Goal: Transaction & Acquisition: Register for event/course

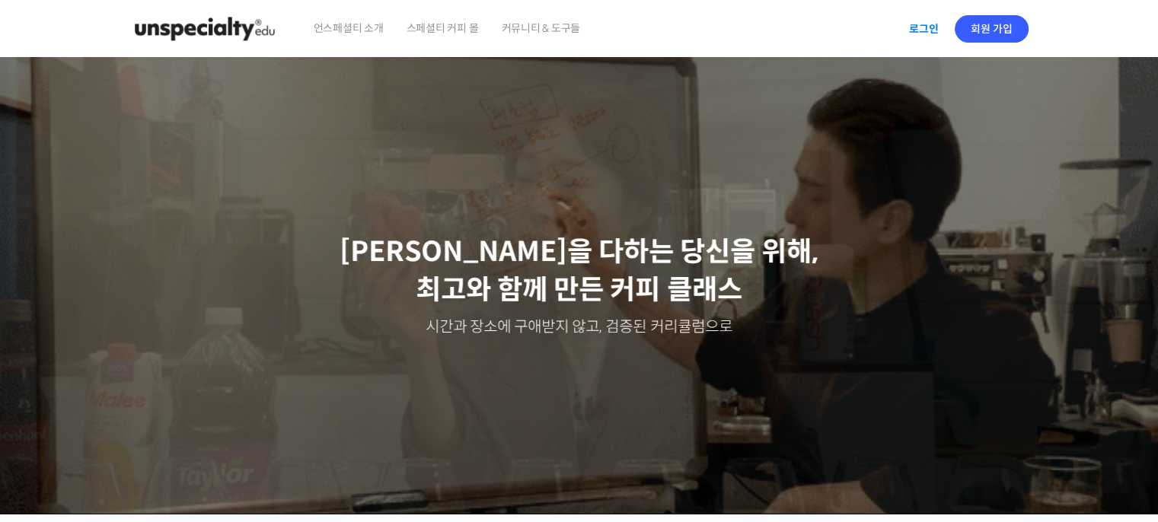
click at [919, 42] on link "로그인" at bounding box center [924, 28] width 48 height 35
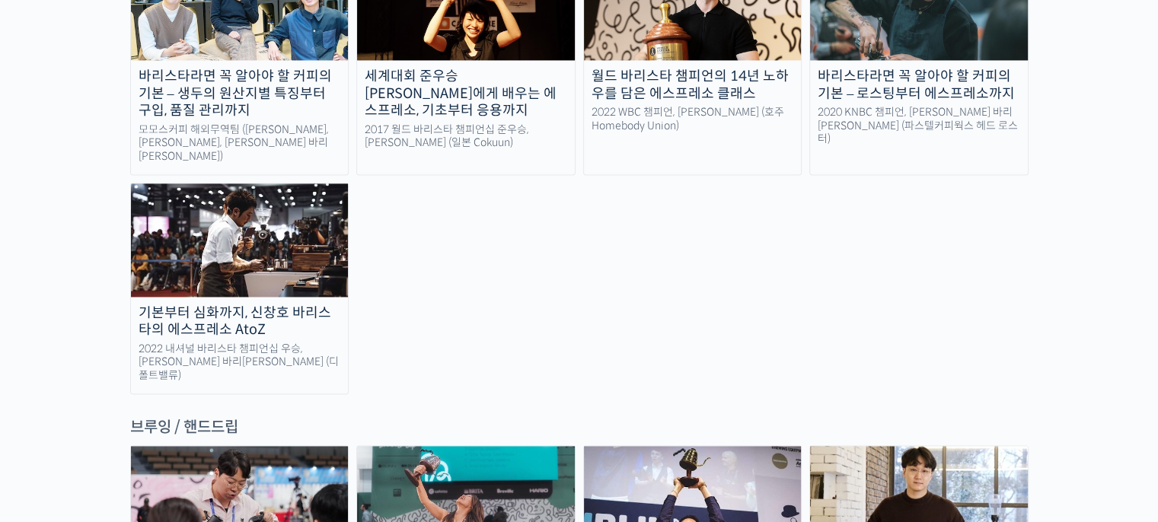
scroll to position [2238, 0]
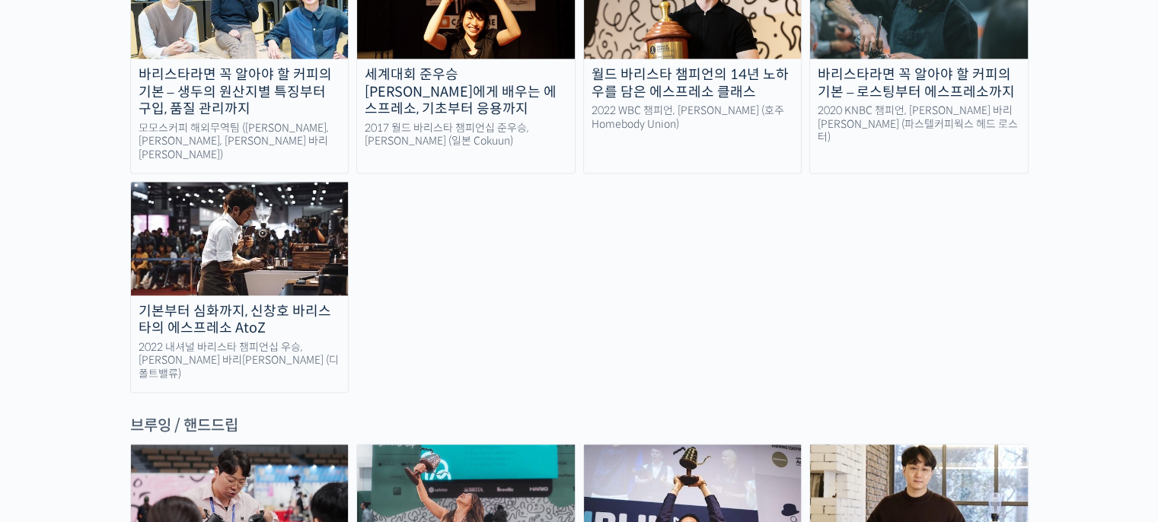
click at [753, 246] on div "바리스타라면 꼭 알아야 할 커피의 기본 – 생두의 원산지별 특징부터 구입, 품질 관리까지 모모스커피 해외무역팀 (전주연, 추경하, 김한중 바리…" at bounding box center [579, 169] width 899 height 448
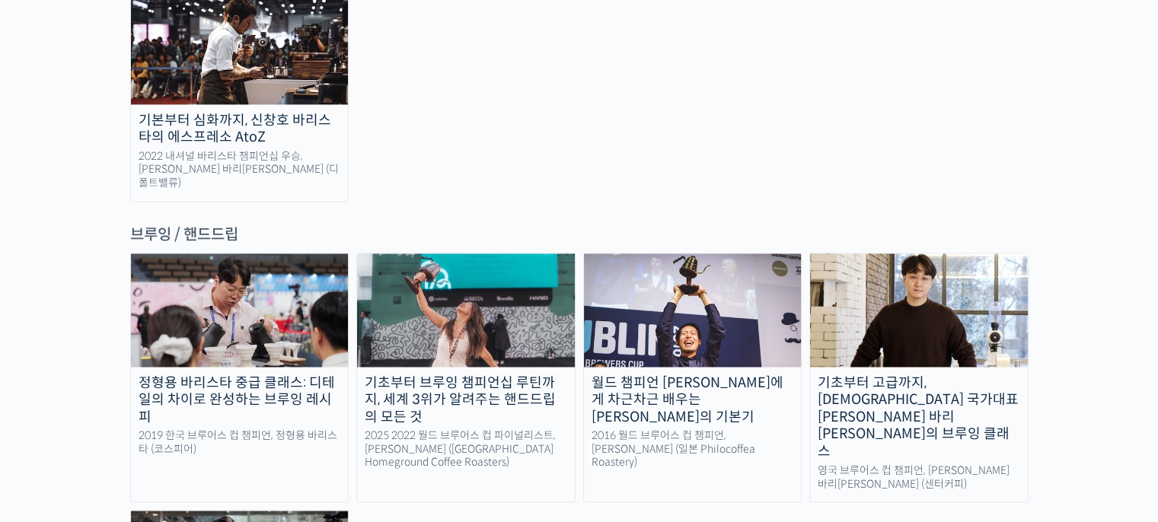
scroll to position [2855, 0]
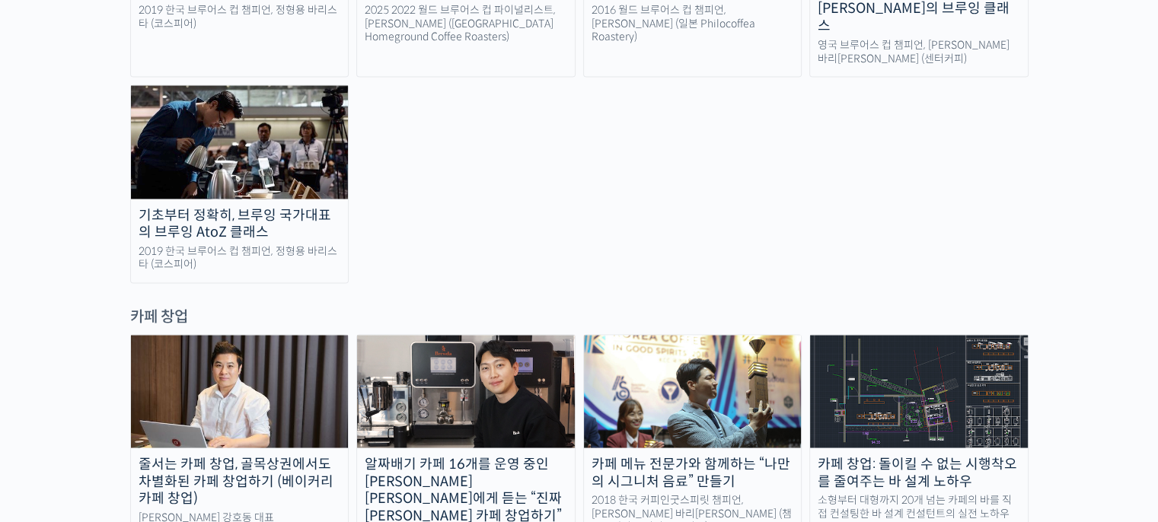
click at [650, 335] on img at bounding box center [693, 391] width 218 height 113
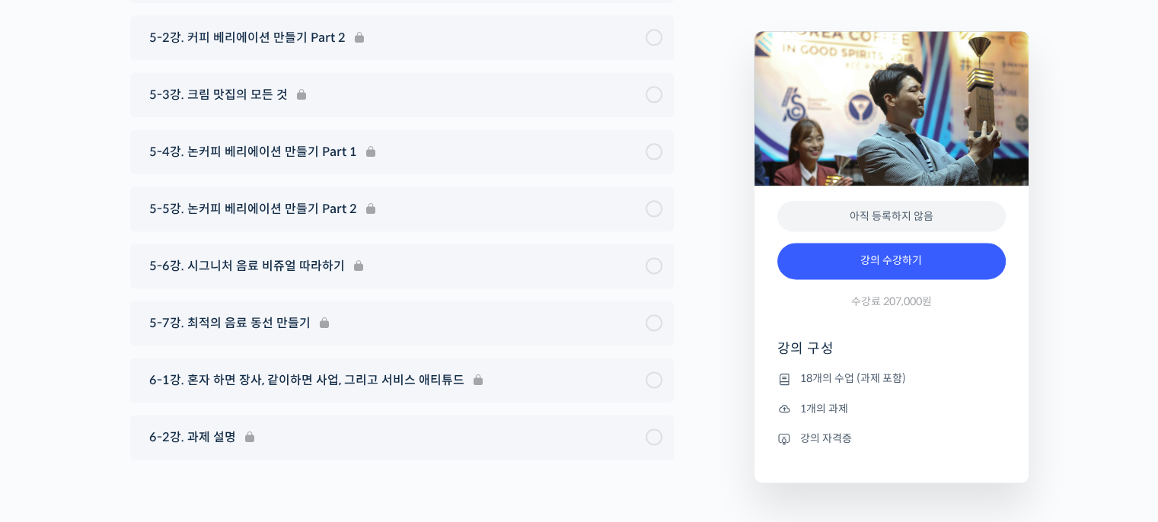
scroll to position [7804, 0]
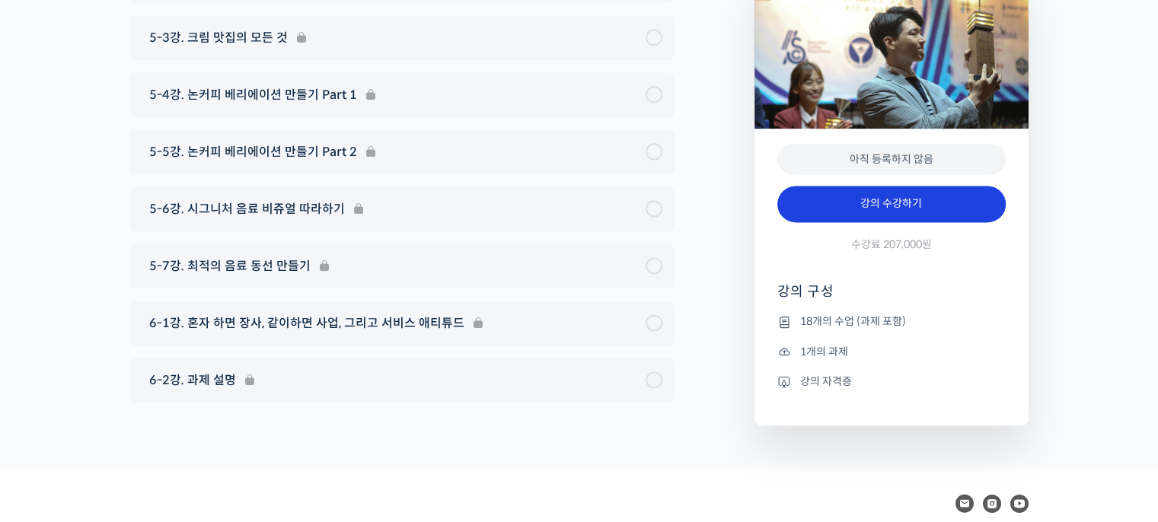
click at [951, 186] on link "강의 수강하기" at bounding box center [892, 204] width 228 height 37
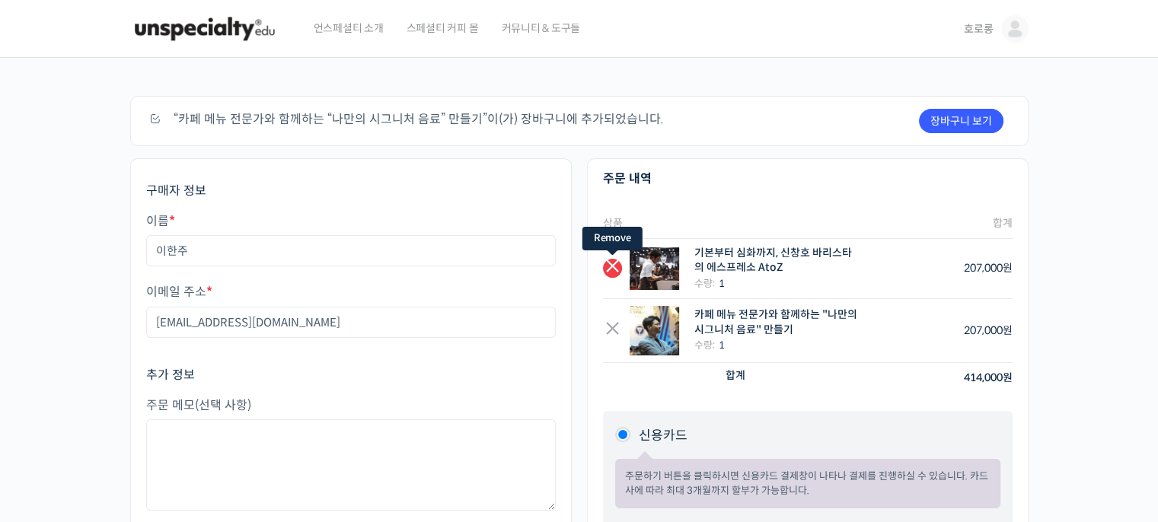
click at [605, 276] on link "×" at bounding box center [612, 268] width 19 height 19
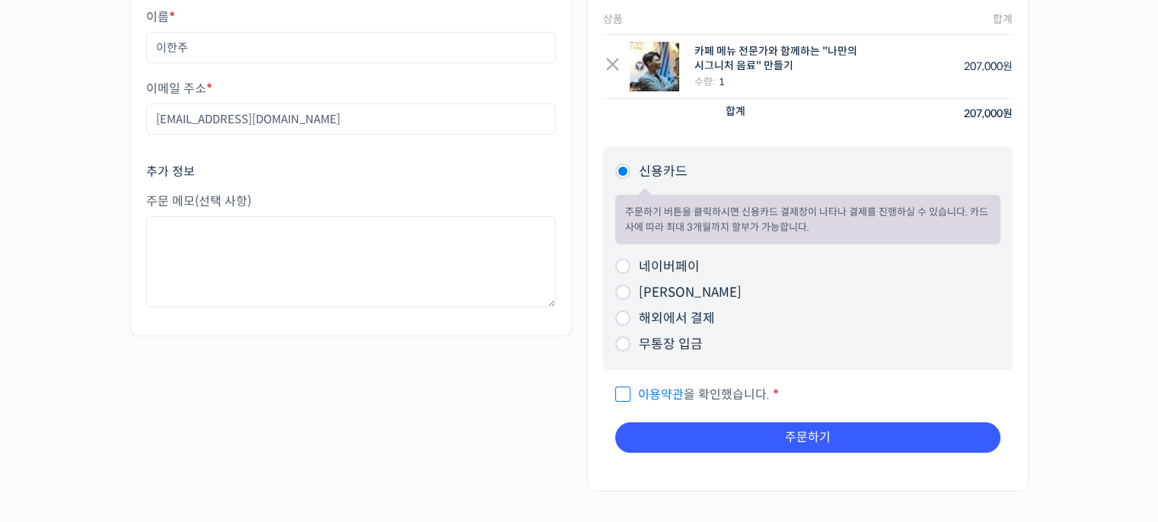
scroll to position [200, 0]
click at [717, 398] on span "이용약관 을 확인했습니다." at bounding box center [692, 394] width 155 height 16
click at [625, 392] on input "이용약관 을 확인했습니다. *" at bounding box center [620, 387] width 10 height 10
checkbox input "true"
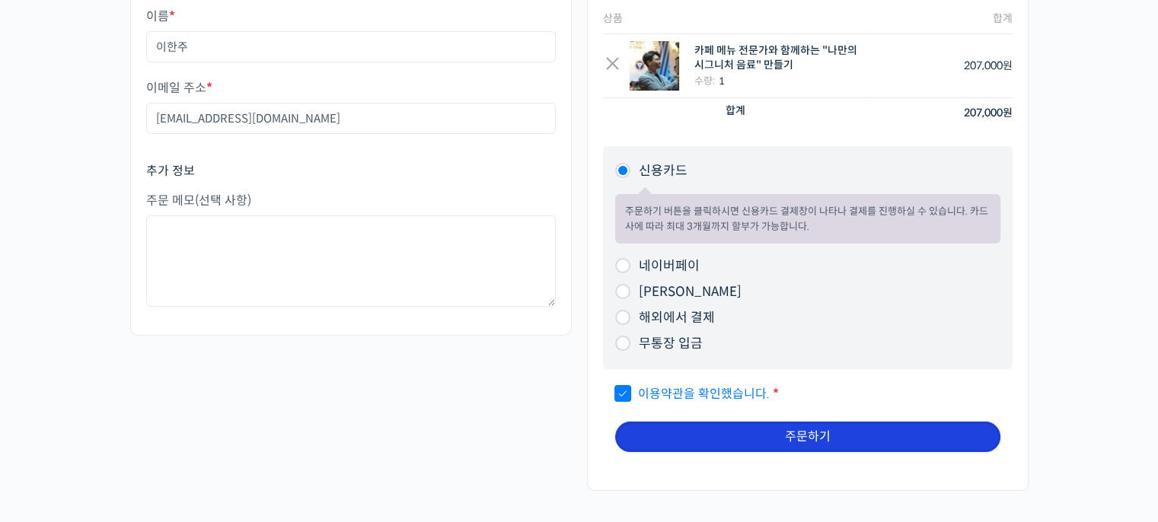
click at [789, 430] on button "주문하기" at bounding box center [807, 437] width 385 height 30
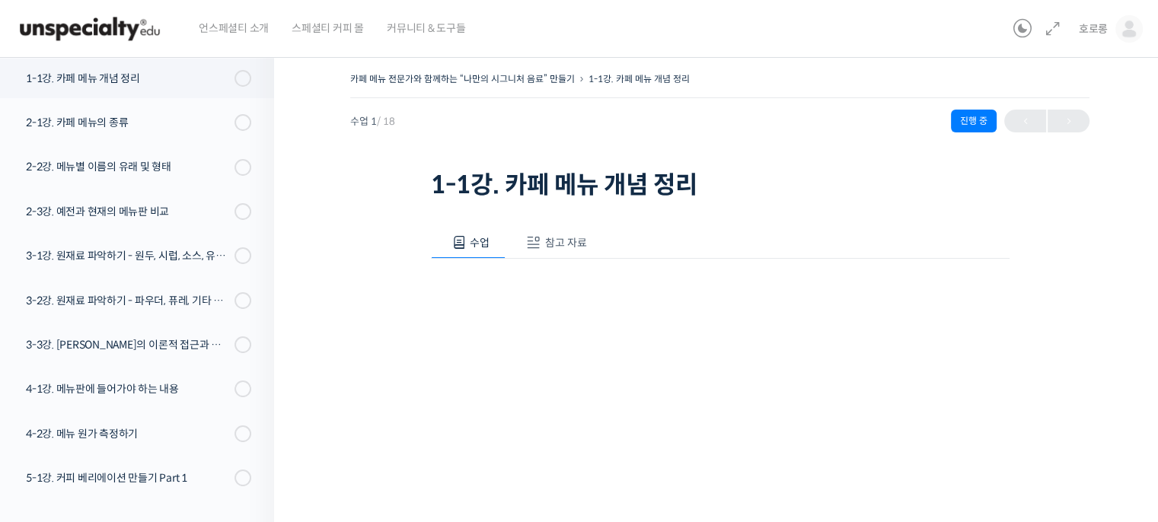
click at [559, 247] on span "참고 자료" at bounding box center [566, 243] width 42 height 14
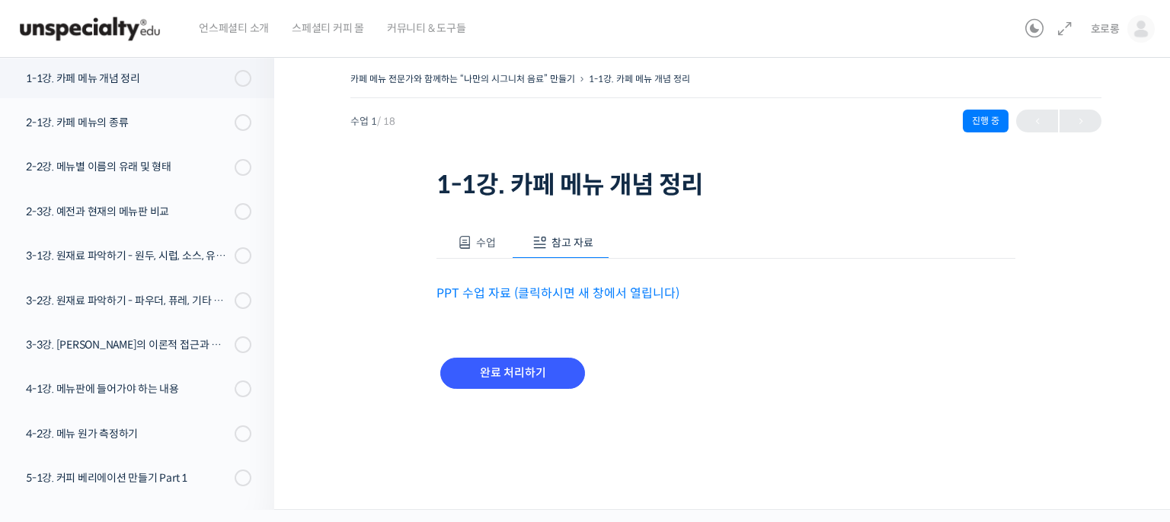
click at [596, 296] on link "PPT 수업 자료 (클릭하시면 새 창에서 열립니다)" at bounding box center [557, 294] width 243 height 16
click at [149, 94] on link "1-1강. 카페 메뉴 개념 정리" at bounding box center [133, 79] width 282 height 40
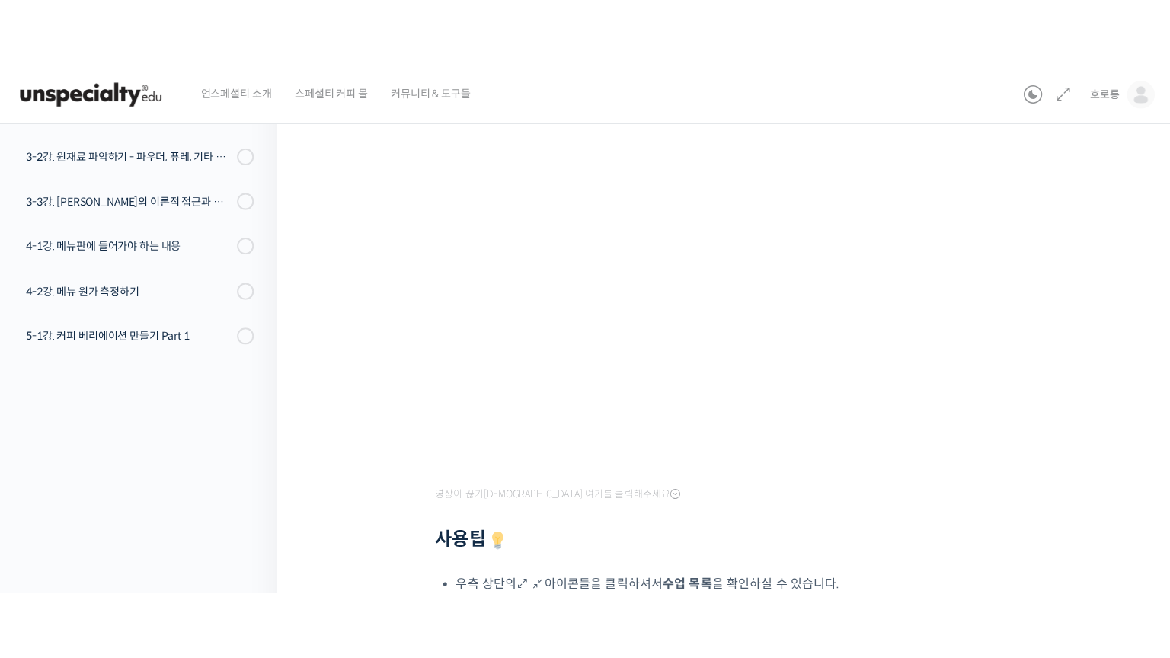
scroll to position [144, 0]
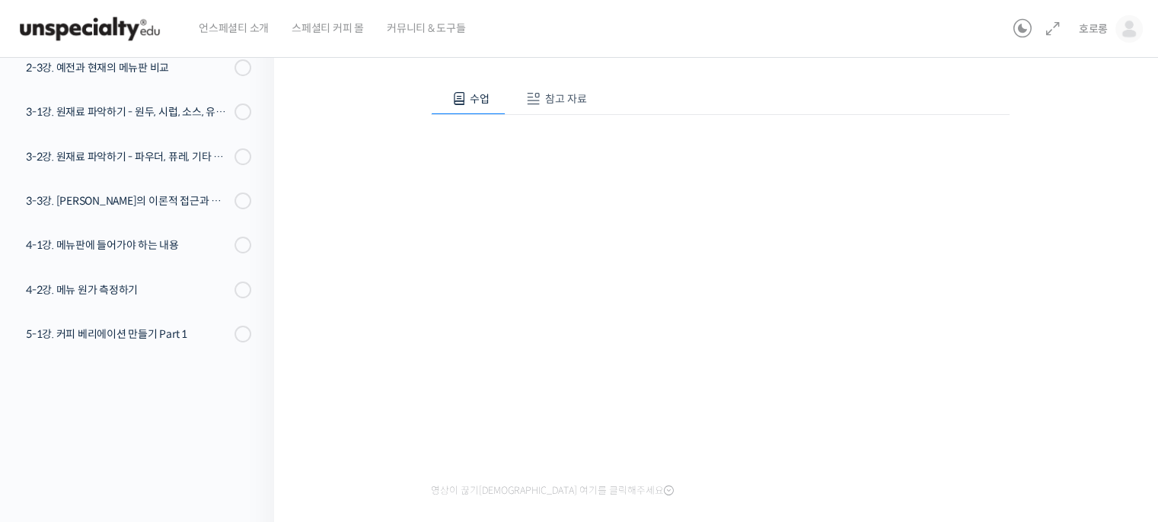
drag, startPoint x: 973, startPoint y: 550, endPoint x: 652, endPoint y: 139, distance: 521.4
click at [652, 139] on div "영상이 끊기[DEMOGRAPHIC_DATA] 여기를 클릭해주세요 사용팁 우측 상단의 아이콘들을 클릭하셔서 수업 목록 을 확인하실 수 있습니다.…" at bounding box center [720, 426] width 579 height 623
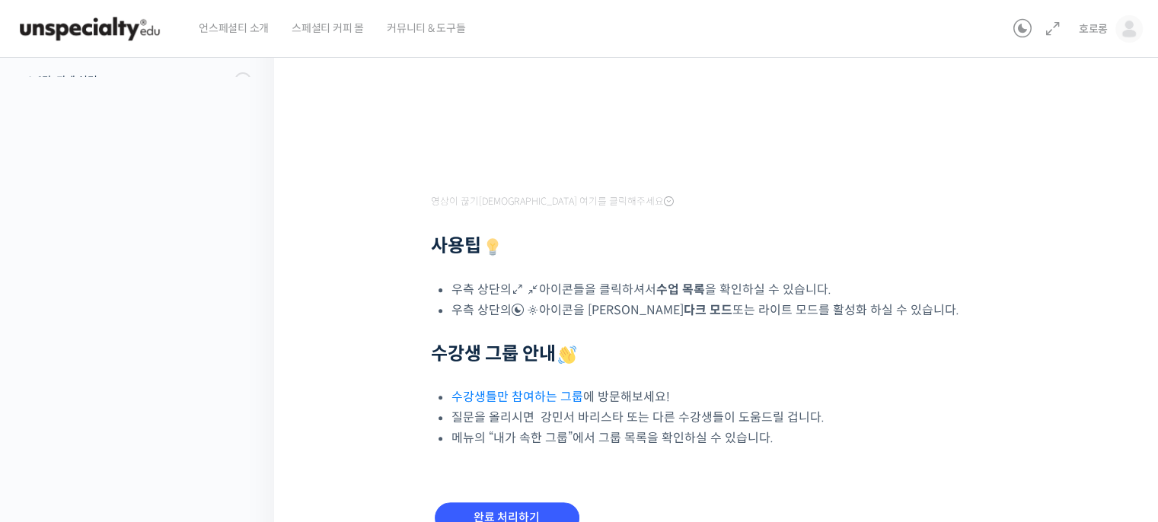
scroll to position [517, 0]
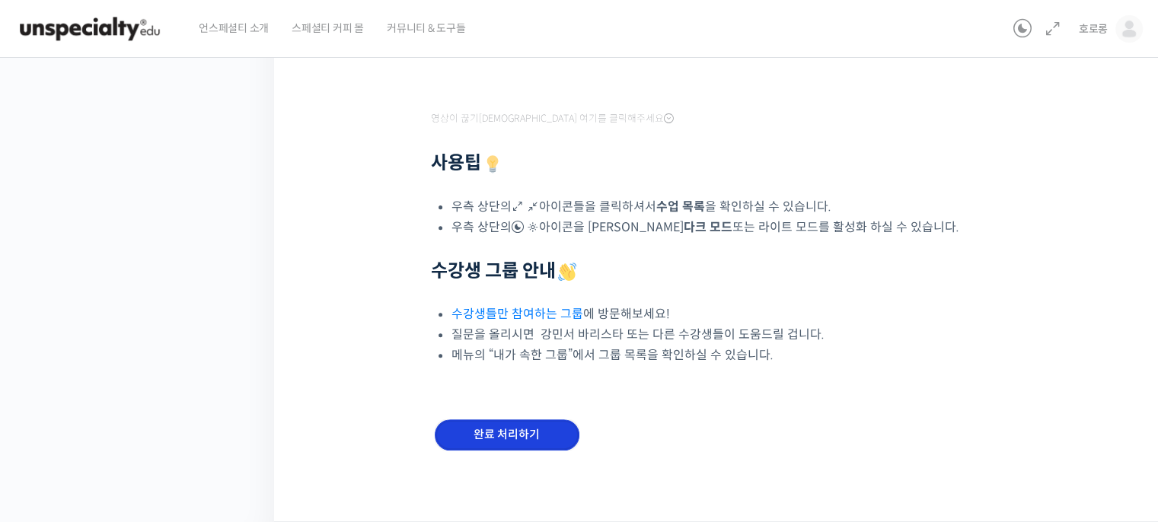
click at [543, 427] on input "완료 처리하기" at bounding box center [507, 435] width 145 height 31
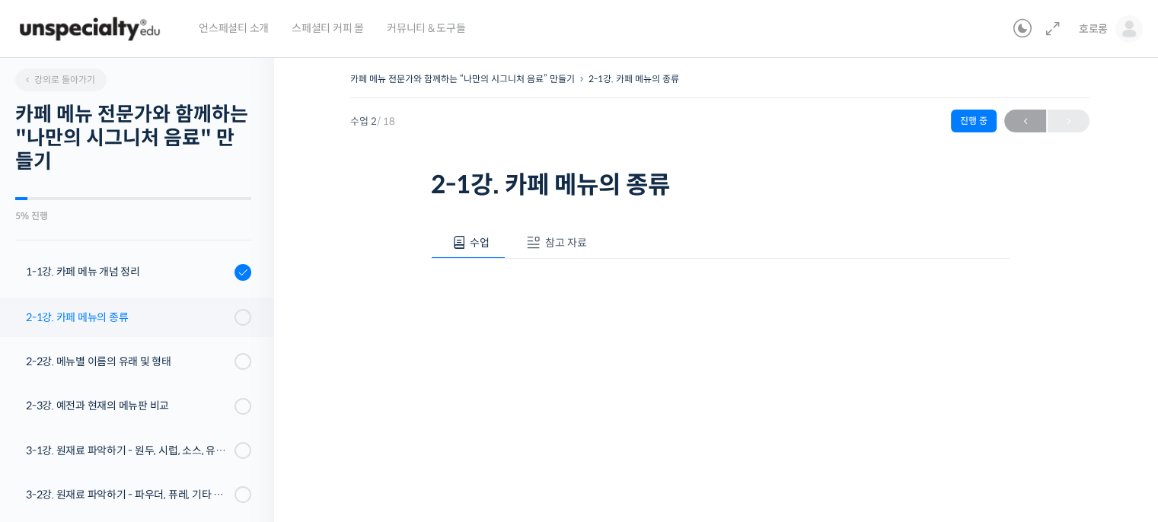
click at [181, 324] on div "2-1강. 카페 메뉴의 종류" at bounding box center [128, 317] width 204 height 17
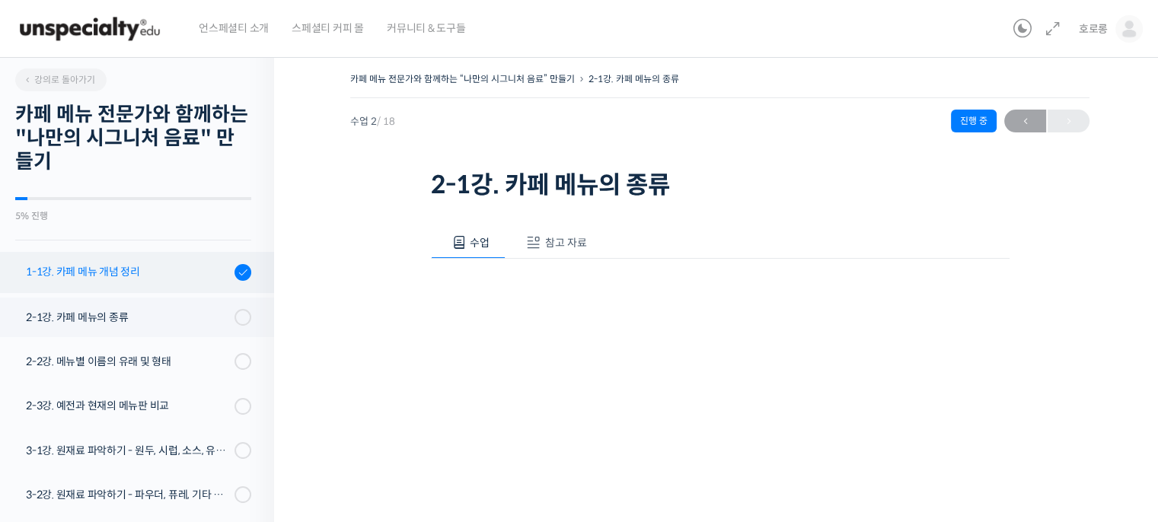
click at [142, 277] on div "1-1강. 카페 메뉴 개념 정리" at bounding box center [128, 272] width 204 height 17
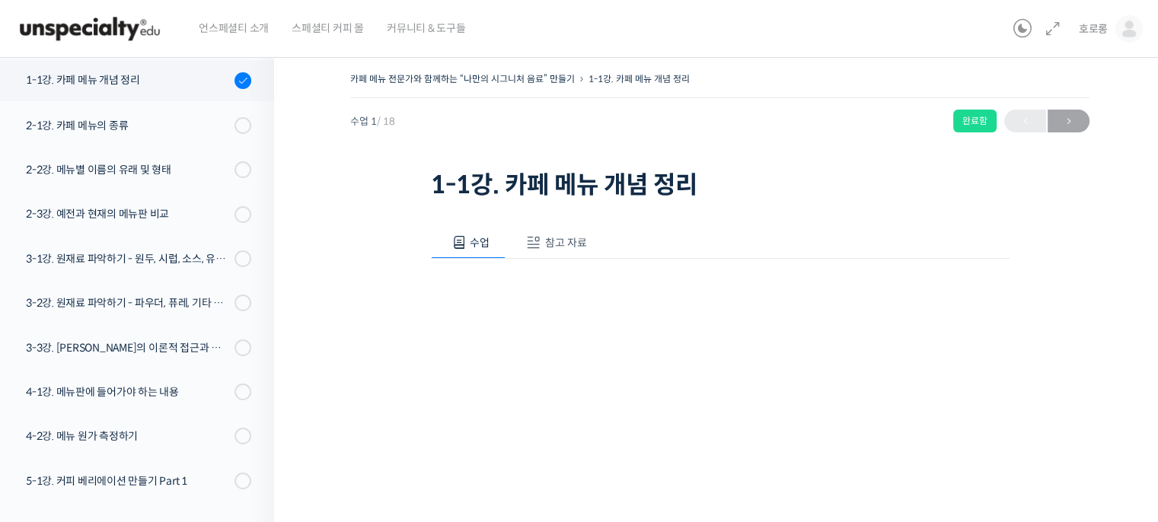
scroll to position [193, 0]
click at [542, 247] on button "참고 자료" at bounding box center [554, 243] width 97 height 32
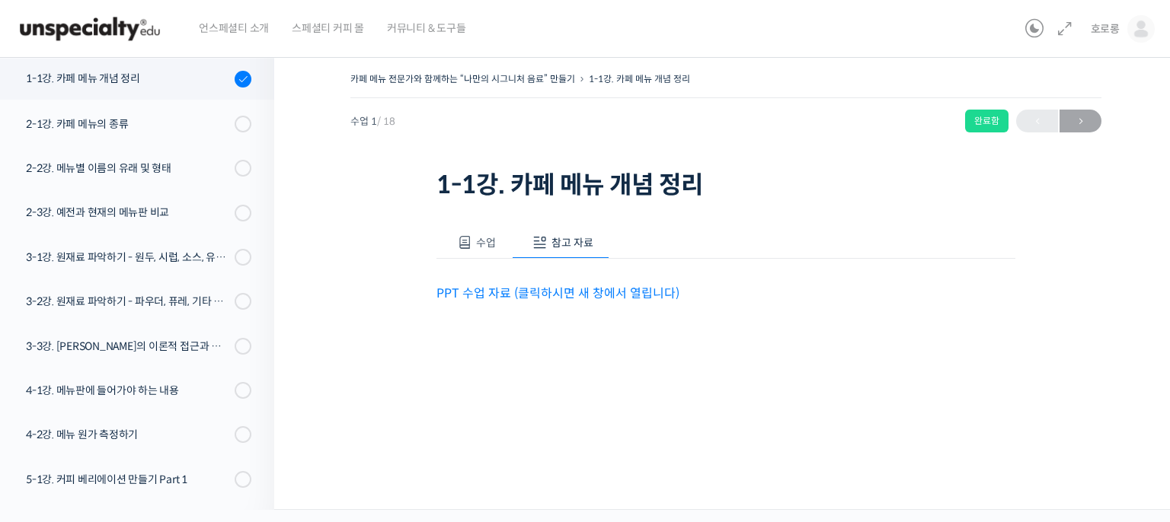
click at [558, 296] on link "PPT 수업 자료 (클릭하시면 새 창에서 열립니다)" at bounding box center [557, 294] width 243 height 16
click at [205, 116] on div "2-1강. 카페 메뉴의 종류" at bounding box center [128, 124] width 204 height 17
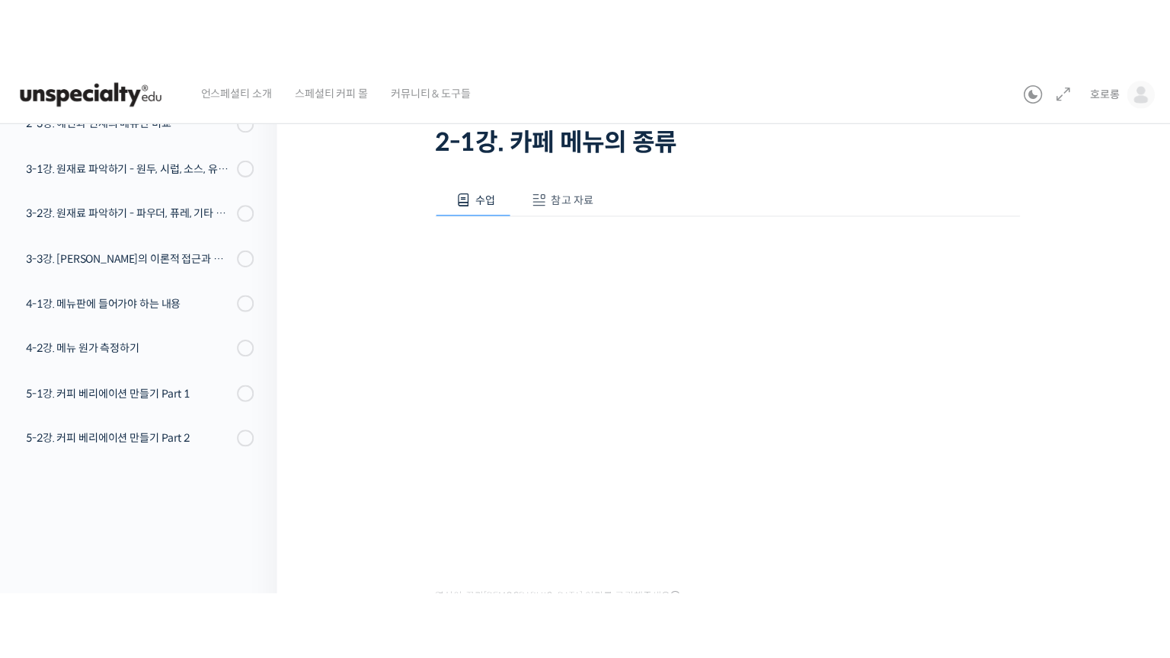
scroll to position [108, 0]
